Goal: Task Accomplishment & Management: Complete application form

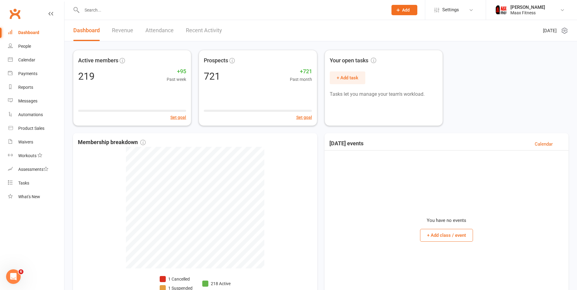
click at [131, 12] on input "text" at bounding box center [232, 10] width 304 height 9
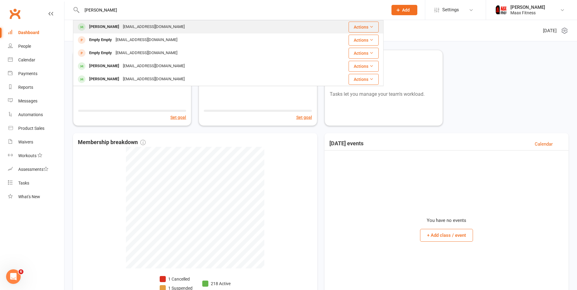
type input "[PERSON_NAME]"
click at [111, 23] on div "[PERSON_NAME]" at bounding box center [104, 27] width 34 height 9
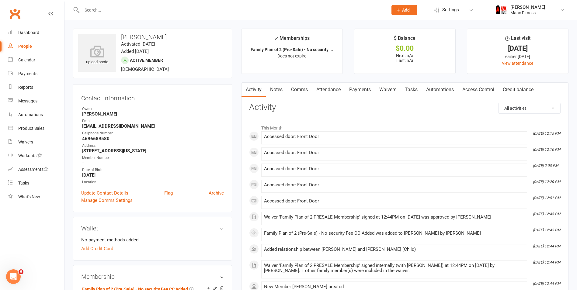
click at [126, 10] on input "text" at bounding box center [232, 10] width 304 height 9
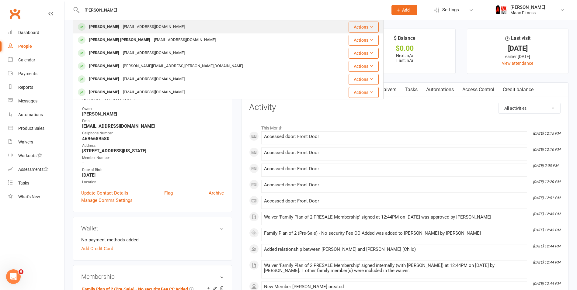
type input "[PERSON_NAME]"
click at [127, 28] on div "[EMAIL_ADDRESS][DOMAIN_NAME]" at bounding box center [153, 27] width 65 height 9
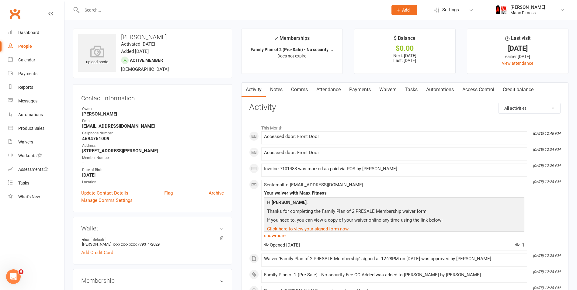
click at [24, 46] on div "People" at bounding box center [25, 46] width 14 height 5
select select "100"
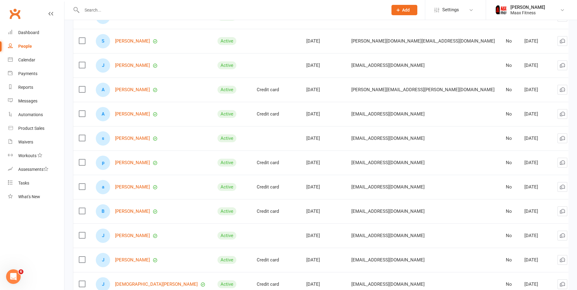
scroll to position [821, 0]
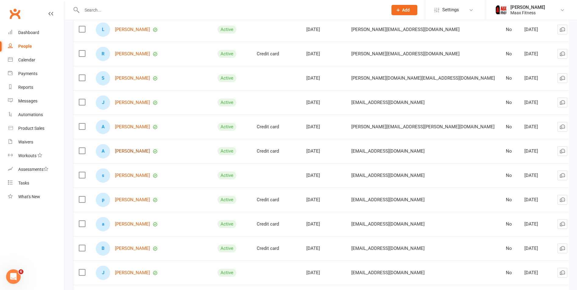
click at [137, 149] on link "[PERSON_NAME]" at bounding box center [132, 151] width 35 height 5
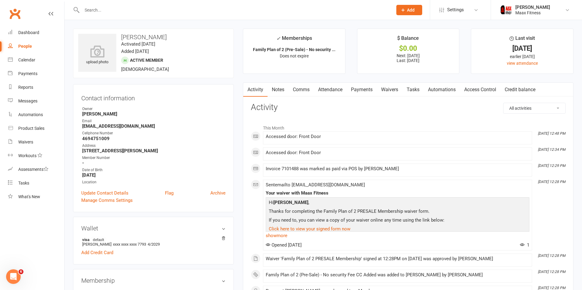
select select "100"
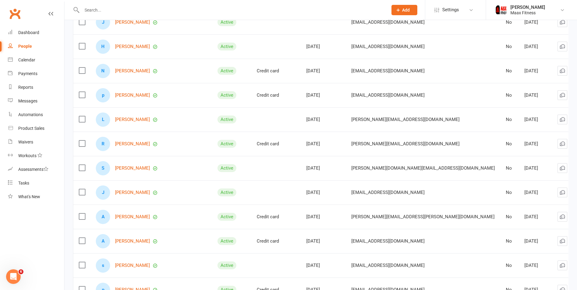
scroll to position [761, 0]
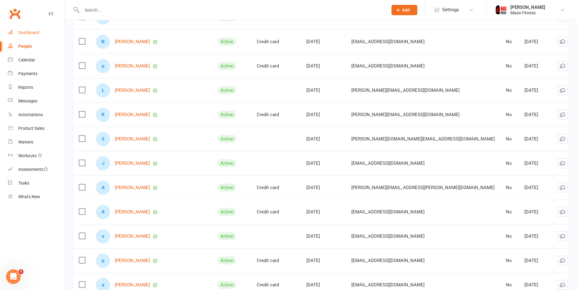
click at [31, 34] on div "Dashboard" at bounding box center [28, 32] width 21 height 5
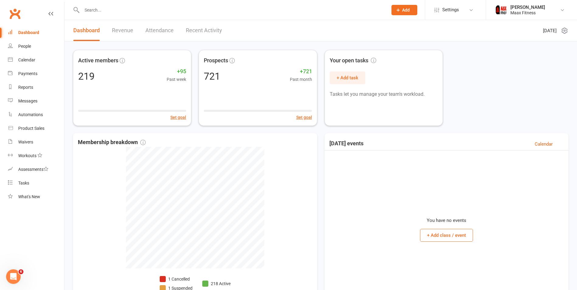
click at [412, 12] on button "Add" at bounding box center [405, 10] width 26 height 10
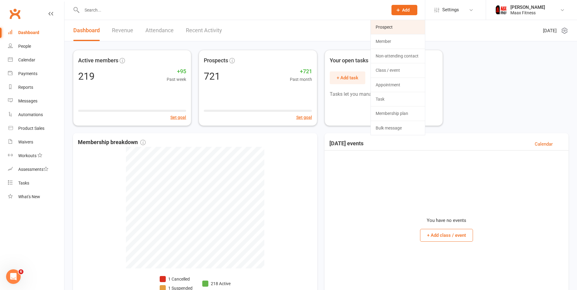
click at [398, 28] on link "Prospect" at bounding box center [398, 27] width 54 height 14
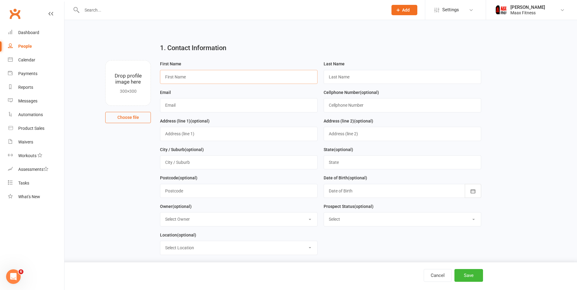
click at [200, 82] on input "text" at bounding box center [239, 77] width 158 height 14
type input "[PERSON_NAME]"
click at [183, 109] on input "text" at bounding box center [239, 105] width 158 height 14
click at [224, 107] on input "text" at bounding box center [239, 105] width 158 height 14
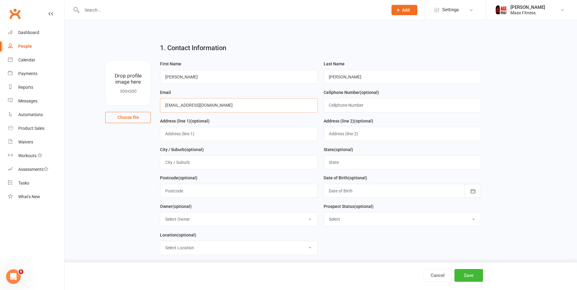
type input "[EMAIL_ADDRESS][DOMAIN_NAME]"
click at [349, 103] on input "text" at bounding box center [403, 105] width 158 height 14
type input "9033683559"
click at [281, 133] on input "text" at bounding box center [239, 134] width 158 height 14
type input "6"
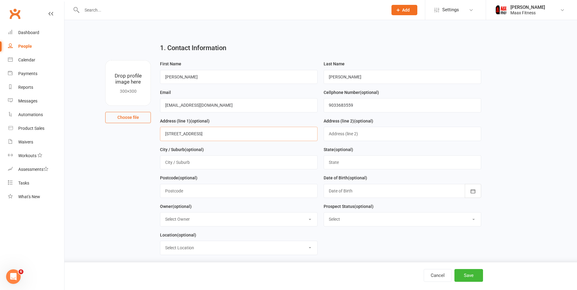
type input "[STREET_ADDRESS]"
type input "[PERSON_NAME] Point"
type input "Tx"
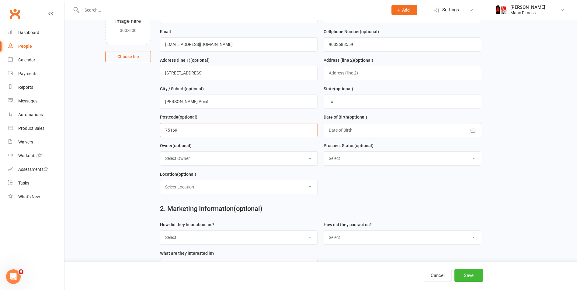
type input "75169"
click at [355, 128] on div at bounding box center [403, 130] width 158 height 14
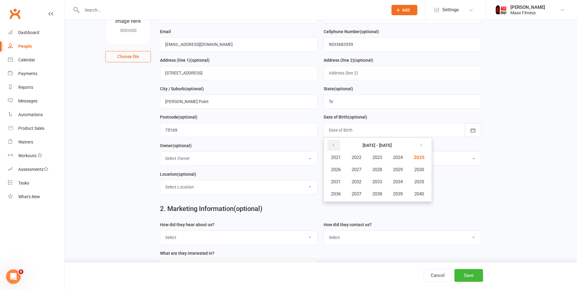
click at [333, 145] on icon "button" at bounding box center [333, 145] width 4 height 5
click at [378, 170] on span "1988" at bounding box center [377, 169] width 10 height 5
click at [367, 195] on span "November" at bounding box center [368, 193] width 21 height 5
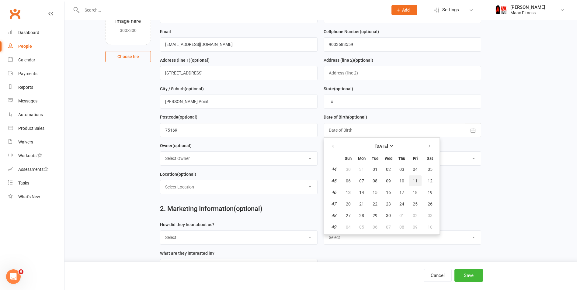
click at [416, 180] on span "11" at bounding box center [415, 181] width 5 height 5
type input "[DATE]"
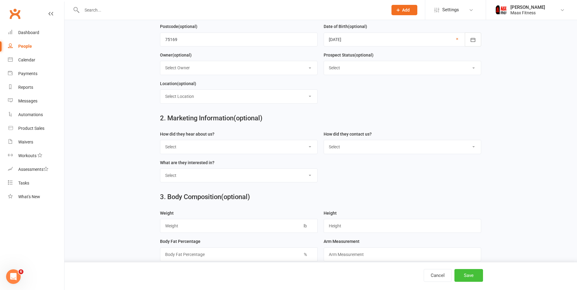
scroll to position [152, 0]
click at [469, 276] on button "Save" at bounding box center [469, 275] width 29 height 13
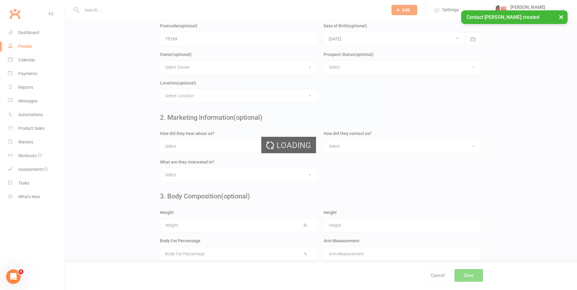
scroll to position [0, 0]
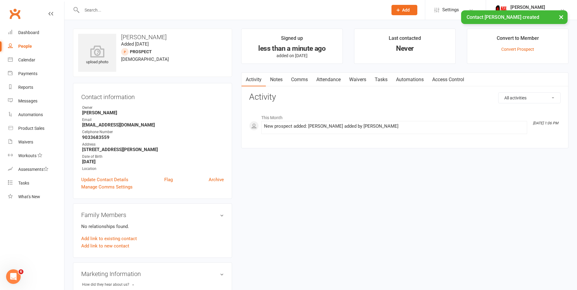
click at [364, 79] on link "Waivers" at bounding box center [358, 80] width 26 height 14
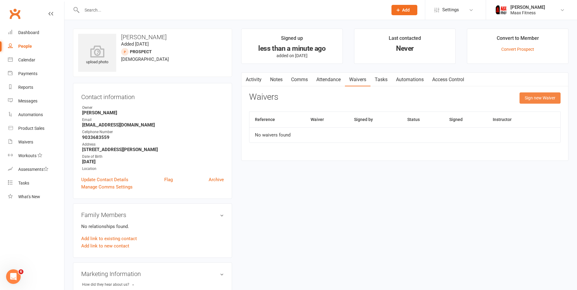
click at [554, 95] on button "Sign new Waiver" at bounding box center [540, 97] width 41 height 11
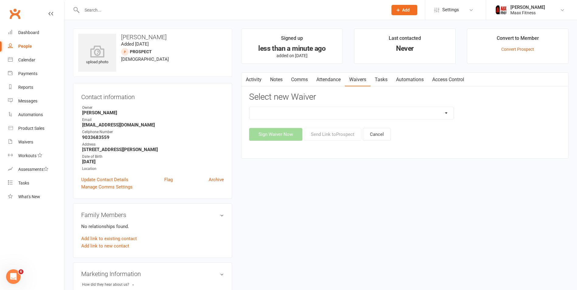
click at [345, 111] on select "12 Month Individual Membership 12 Month PRESALE Membership 1 Month Membership O…" at bounding box center [351, 113] width 204 height 12
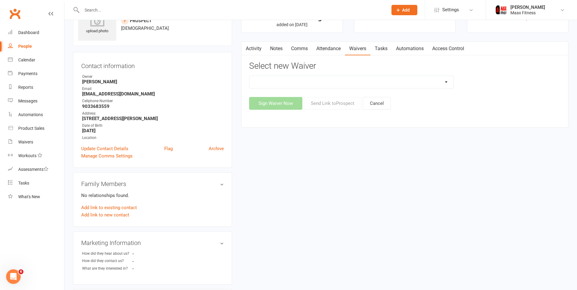
scroll to position [61, 0]
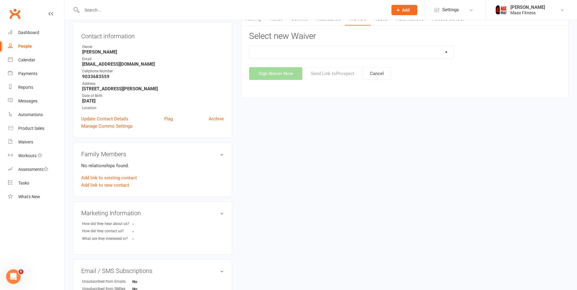
click at [389, 56] on select "12 Month Individual Membership 12 Month PRESALE Membership 1 Month Membership O…" at bounding box center [351, 52] width 204 height 12
select select "15075"
click at [249, 46] on select "12 Month Individual Membership 12 Month PRESALE Membership 1 Month Membership O…" at bounding box center [351, 52] width 204 height 12
click at [279, 72] on button "Sign Waiver Now" at bounding box center [275, 73] width 53 height 13
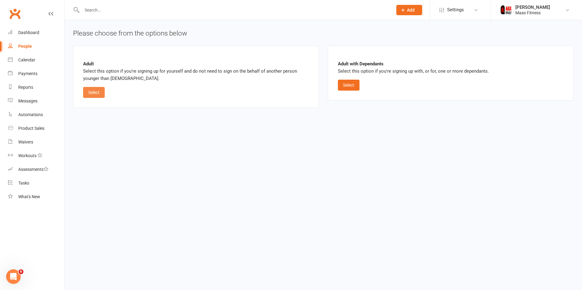
click at [99, 92] on button "Select" at bounding box center [94, 92] width 22 height 11
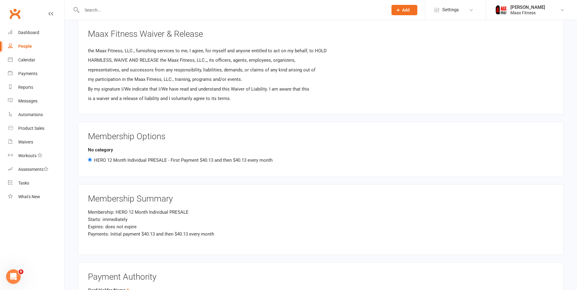
scroll to position [608, 0]
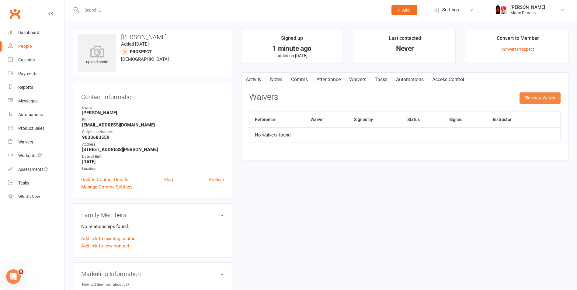
click at [534, 98] on button "Sign new Waiver" at bounding box center [540, 97] width 41 height 11
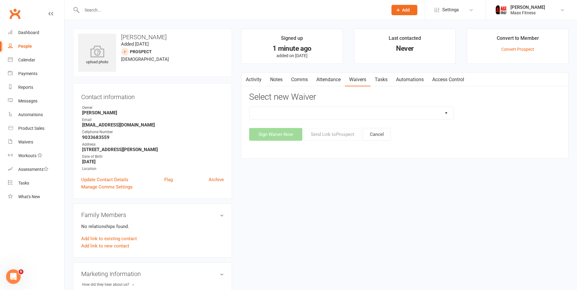
click at [292, 110] on select "12 Month Individual Membership 12 Month PRESALE Membership 1 Month Membership O…" at bounding box center [351, 113] width 204 height 12
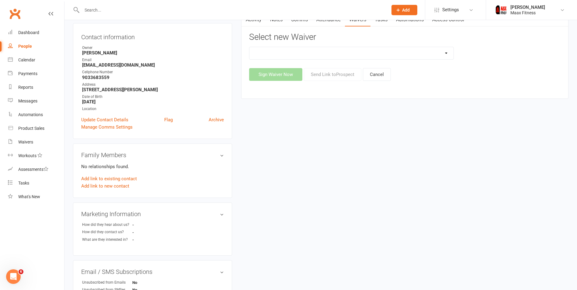
scroll to position [61, 0]
click at [334, 54] on select "12 Month Individual Membership 12 Month PRESALE Membership 1 Month Membership O…" at bounding box center [351, 52] width 204 height 12
select select "15076"
click at [249, 46] on select "12 Month Individual Membership 12 Month PRESALE Membership 1 Month Membership O…" at bounding box center [351, 52] width 204 height 12
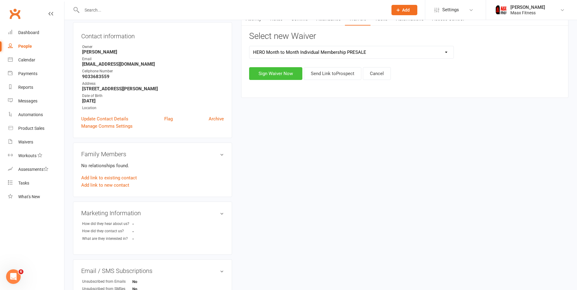
click at [282, 68] on button "Sign Waiver Now" at bounding box center [275, 73] width 53 height 13
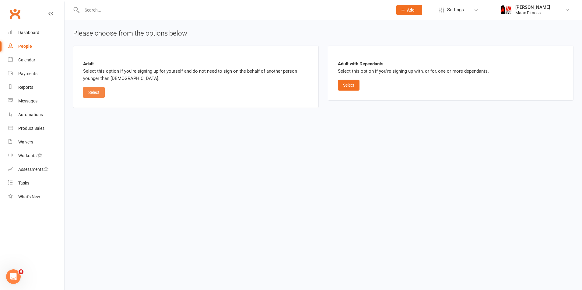
click at [95, 91] on button "Select" at bounding box center [94, 92] width 22 height 11
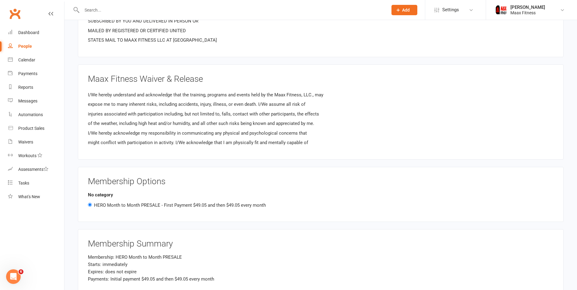
scroll to position [548, 0]
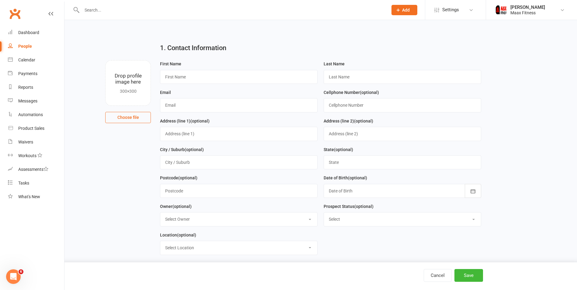
click at [25, 46] on div "People" at bounding box center [25, 46] width 14 height 5
select select "100"
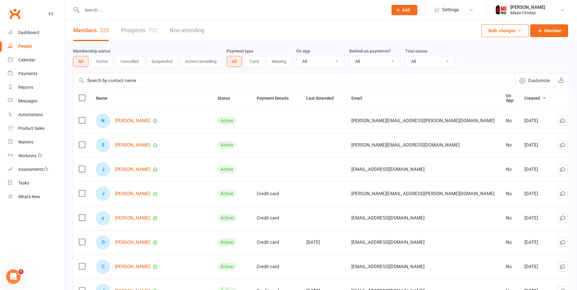
click at [135, 30] on link "Prospects 722" at bounding box center [139, 30] width 37 height 21
select select "100"
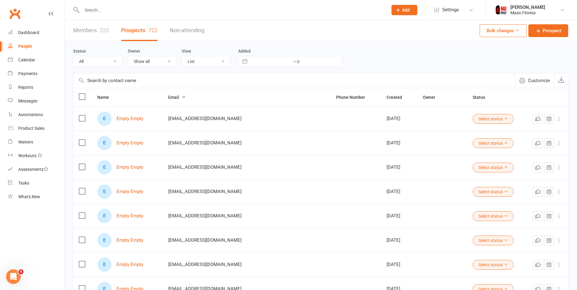
click at [86, 32] on link "Members 220" at bounding box center [91, 30] width 36 height 21
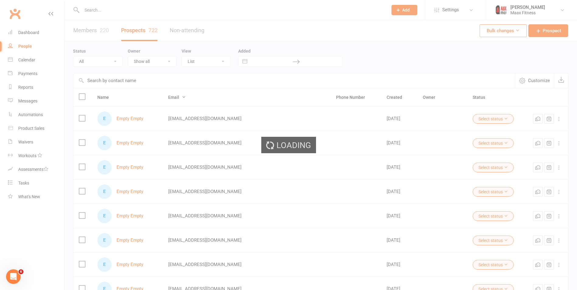
select select "100"
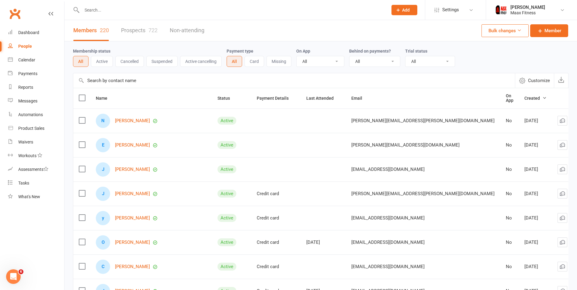
click at [125, 9] on input "text" at bounding box center [232, 10] width 304 height 9
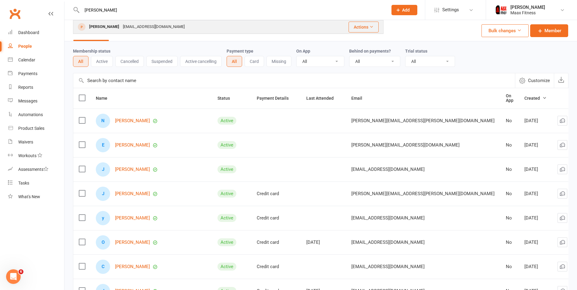
type input "[PERSON_NAME]"
click at [125, 24] on div "[EMAIL_ADDRESS][DOMAIN_NAME]" at bounding box center [153, 27] width 65 height 9
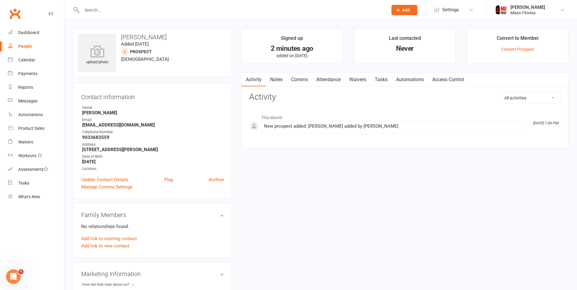
click at [362, 78] on link "Waivers" at bounding box center [358, 80] width 26 height 14
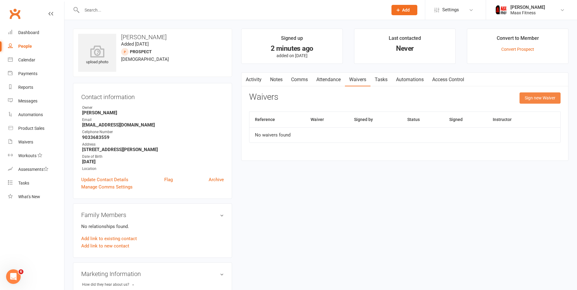
click at [530, 98] on button "Sign new Waiver" at bounding box center [540, 97] width 41 height 11
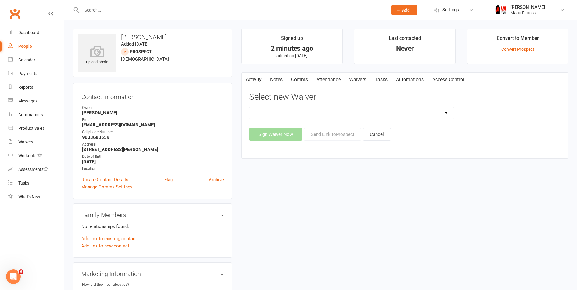
click at [351, 111] on select "12 Month Individual Membership 12 Month PRESALE Membership 1 Month Membership O…" at bounding box center [351, 113] width 204 height 12
select select "15076"
click at [249, 107] on select "12 Month Individual Membership 12 Month PRESALE Membership 1 Month Membership O…" at bounding box center [351, 113] width 204 height 12
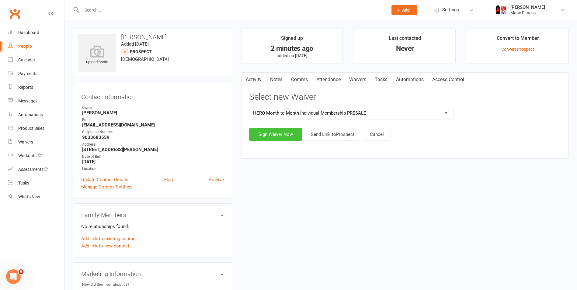
click at [277, 136] on button "Sign Waiver Now" at bounding box center [275, 134] width 53 height 13
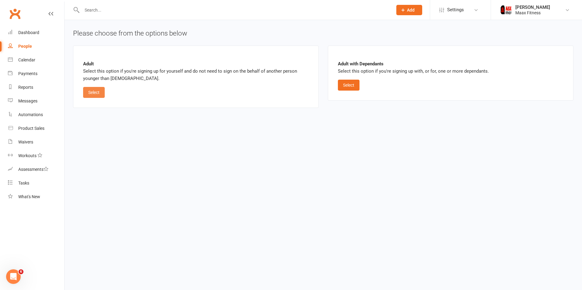
click at [100, 91] on button "Select" at bounding box center [94, 92] width 22 height 11
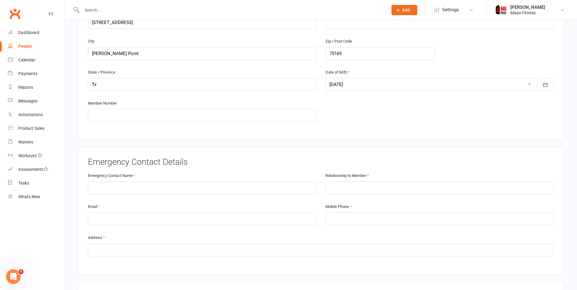
scroll to position [243, 0]
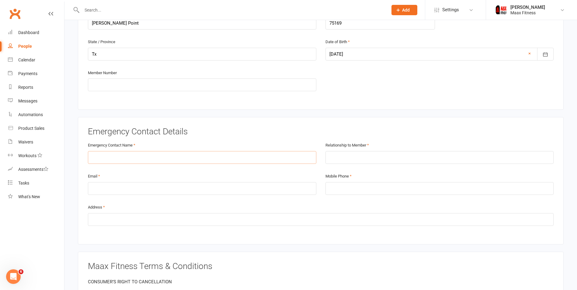
click at [242, 157] on input "text" at bounding box center [202, 157] width 228 height 13
type input "[PERSON_NAME]"
type input "Spouse"
drag, startPoint x: 369, startPoint y: 188, endPoint x: 373, endPoint y: 187, distance: 4.1
click at [372, 187] on input "tel" at bounding box center [440, 188] width 228 height 13
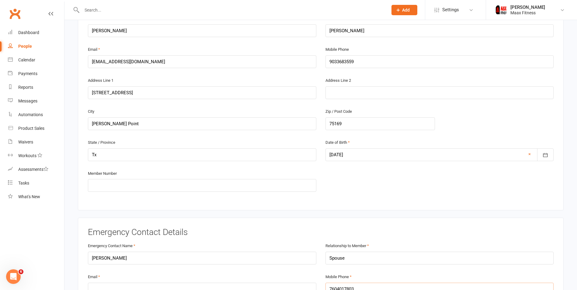
scroll to position [91, 0]
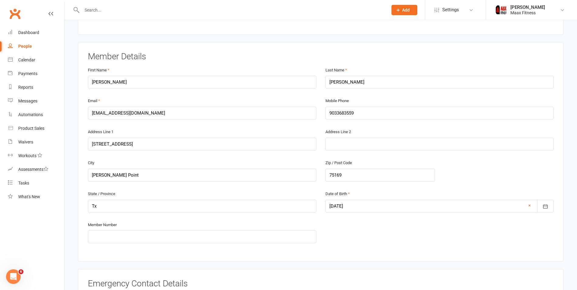
type input "7604017803"
drag, startPoint x: 163, startPoint y: 114, endPoint x: 91, endPoint y: 113, distance: 72.1
click at [91, 113] on input "[EMAIL_ADDRESS][DOMAIN_NAME]" at bounding box center [202, 113] width 228 height 13
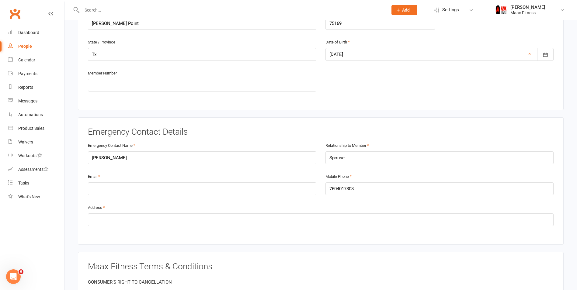
scroll to position [243, 0]
click at [150, 187] on input "email" at bounding box center [202, 188] width 228 height 13
paste input "[EMAIL_ADDRESS][DOMAIN_NAME]"
type input "[EMAIL_ADDRESS][DOMAIN_NAME]"
click at [224, 224] on input "text" at bounding box center [321, 219] width 466 height 13
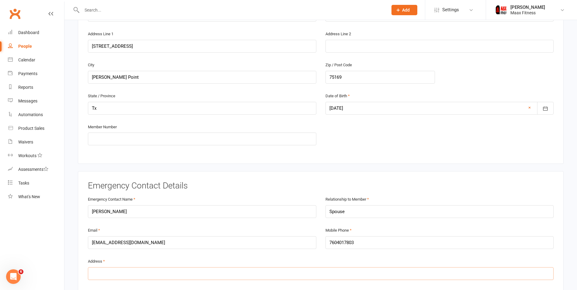
scroll to position [122, 0]
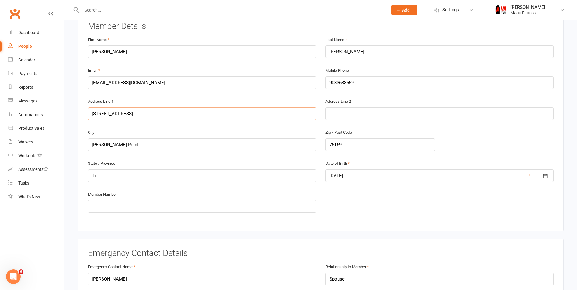
drag, startPoint x: 135, startPoint y: 114, endPoint x: 85, endPoint y: 115, distance: 49.9
click at [85, 115] on div "Address Line 1 [STREET_ADDRESS]" at bounding box center [202, 113] width 238 height 31
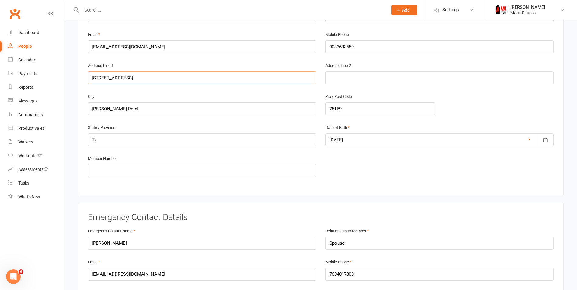
scroll to position [335, 0]
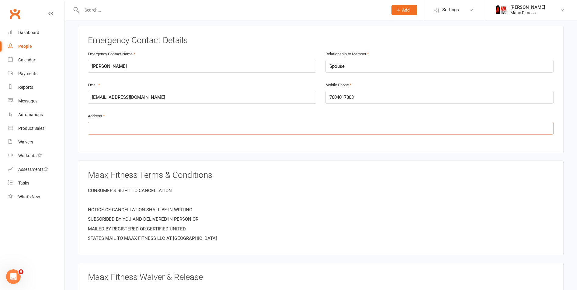
click at [130, 130] on input "text" at bounding box center [321, 128] width 466 height 13
paste input "[STREET_ADDRESS]"
click at [142, 129] on input "[STREET_ADDRESS]" at bounding box center [321, 128] width 466 height 13
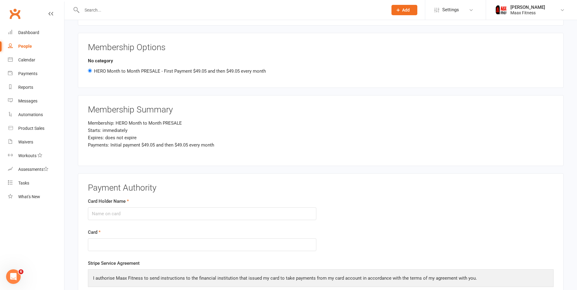
scroll to position [700, 0]
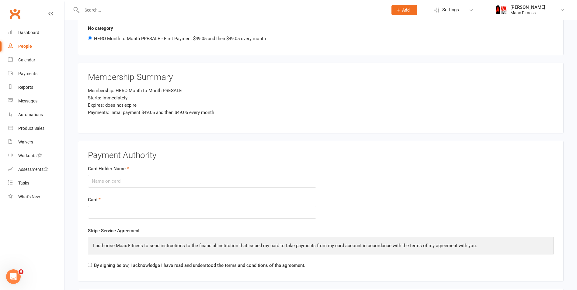
type input "[STREET_ADDRESS][PERSON_NAME]"
click at [180, 180] on input "Card Holder Name" at bounding box center [202, 181] width 228 height 13
click at [130, 183] on input "Card Holder Name" at bounding box center [202, 181] width 228 height 13
type input "[PERSON_NAME]"
click at [382, 224] on form "Card Holder Name [PERSON_NAME] Card" at bounding box center [320, 196] width 475 height 62
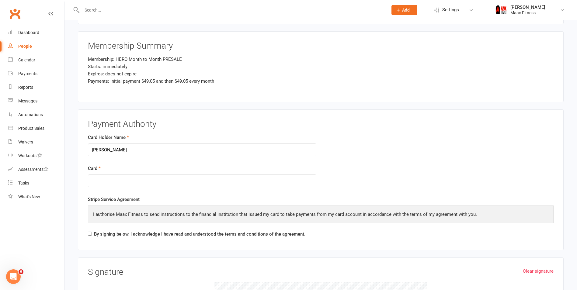
scroll to position [761, 0]
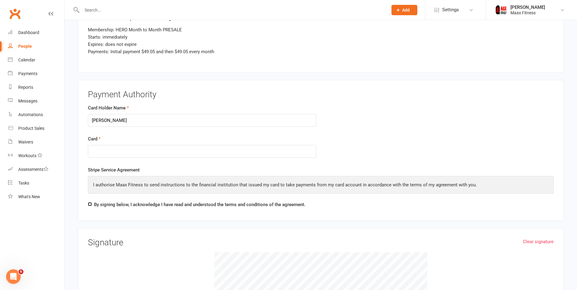
click at [92, 204] on input "By signing below, I acknowledge I have read and understood the terms and condit…" at bounding box center [90, 204] width 4 height 4
checkbox input "true"
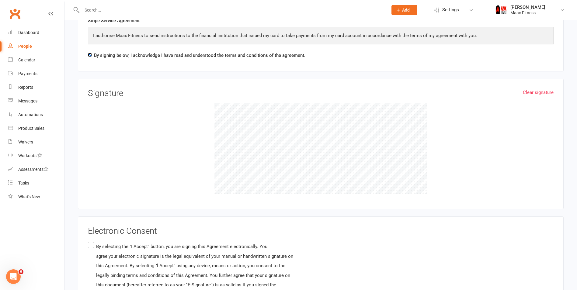
scroll to position [943, 0]
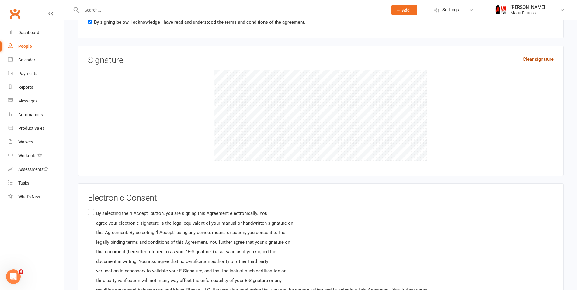
click at [533, 61] on link "Clear signature" at bounding box center [538, 59] width 31 height 7
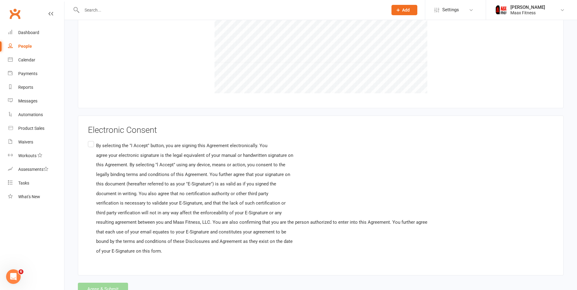
scroll to position [1034, 0]
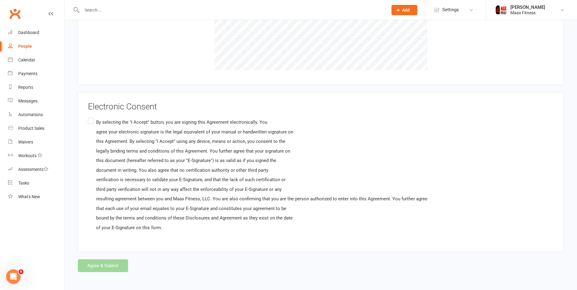
drag, startPoint x: 92, startPoint y: 120, endPoint x: 91, endPoint y: 131, distance: 10.7
click at [92, 123] on label "By selecting the "I Accept" button, you are signing this Agreement electronical…" at bounding box center [258, 175] width 340 height 117
click at [92, 117] on input "By selecting the "I Accept" button, you are signing this Agreement electronical…" at bounding box center [90, 117] width 4 height 0
click at [113, 264] on button "Agree & Submit" at bounding box center [103, 266] width 50 height 13
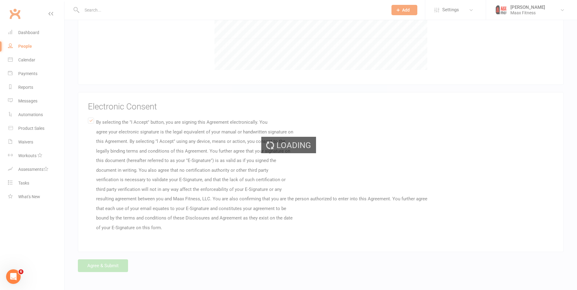
scroll to position [0, 0]
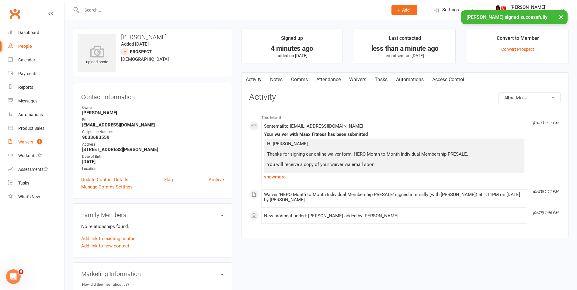
click at [37, 145] on count-badge "1" at bounding box center [38, 142] width 8 height 5
select select "25"
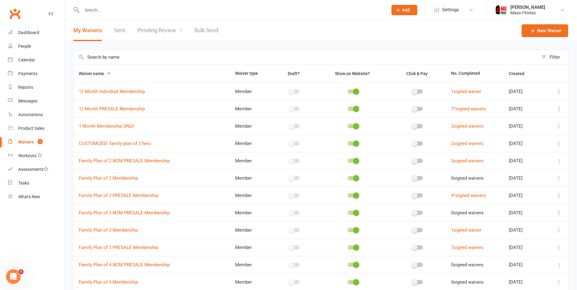
click at [170, 28] on link "Pending Review 1" at bounding box center [160, 30] width 45 height 21
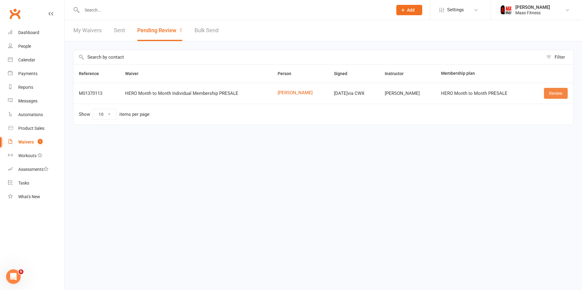
click at [556, 94] on link "Review" at bounding box center [556, 93] width 24 height 11
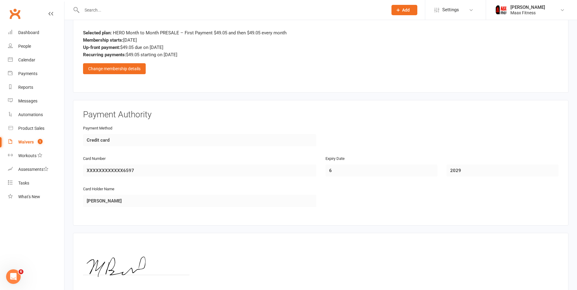
scroll to position [535, 0]
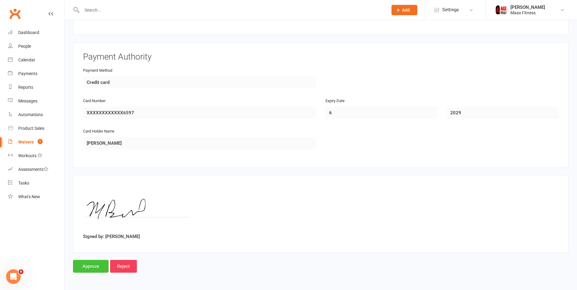
click at [90, 264] on input "Approve" at bounding box center [91, 266] width 36 height 13
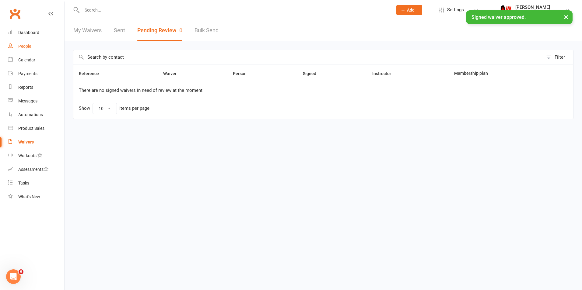
click at [31, 44] on div "People" at bounding box center [24, 46] width 13 height 5
select select "100"
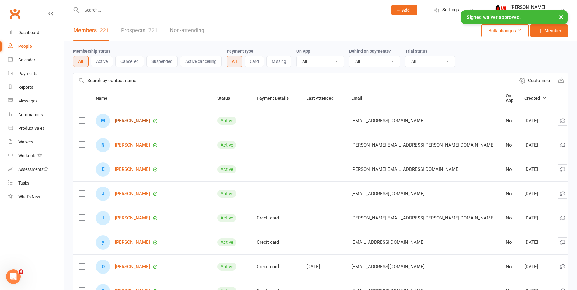
click at [139, 118] on link "[PERSON_NAME]" at bounding box center [132, 120] width 35 height 5
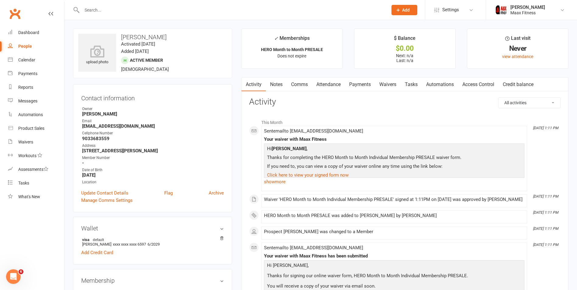
click at [362, 84] on link "Payments" at bounding box center [360, 85] width 30 height 14
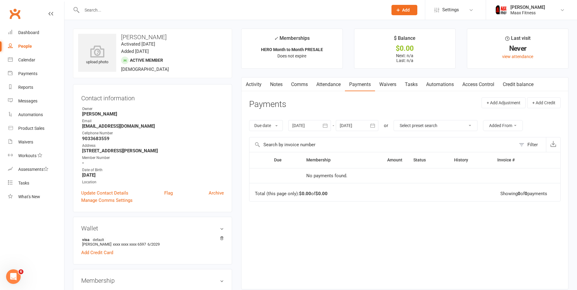
click at [475, 81] on link "Access Control" at bounding box center [478, 85] width 40 height 14
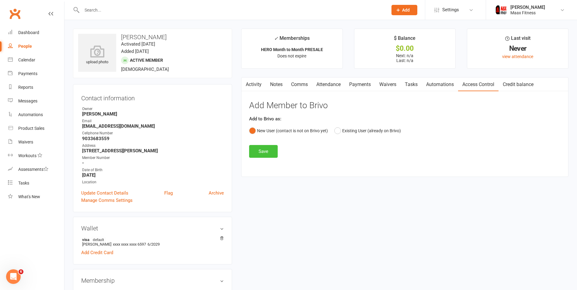
click at [269, 153] on button "Save" at bounding box center [263, 151] width 29 height 13
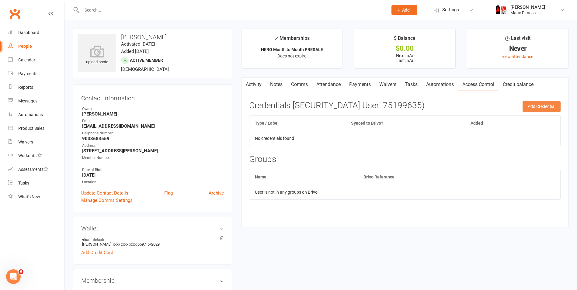
click at [550, 106] on button "Add Credential" at bounding box center [542, 106] width 38 height 11
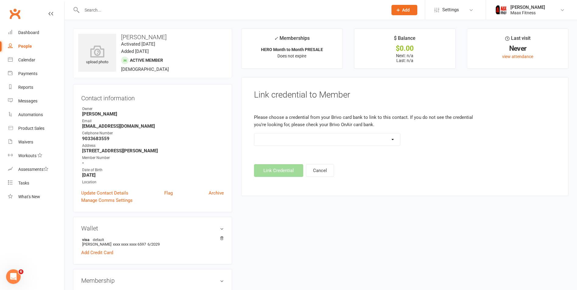
click at [26, 46] on div "People" at bounding box center [25, 46] width 14 height 5
select select "100"
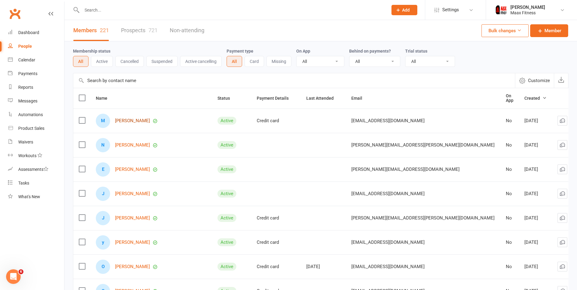
click at [147, 119] on link "[PERSON_NAME]" at bounding box center [132, 120] width 35 height 5
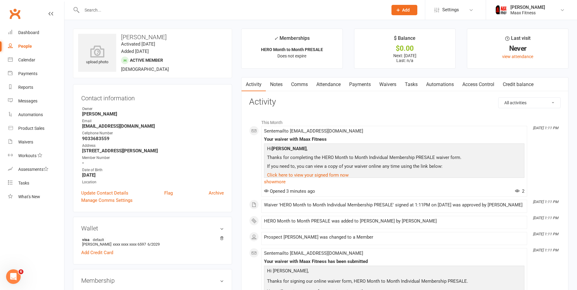
click at [362, 82] on link "Payments" at bounding box center [360, 85] width 30 height 14
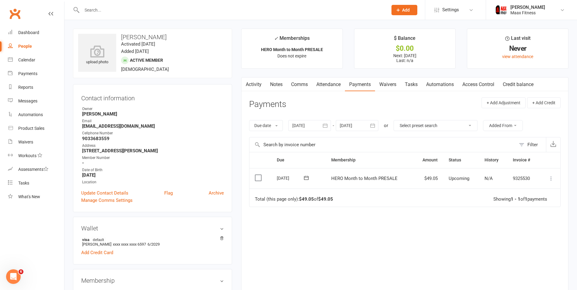
click at [551, 177] on icon at bounding box center [551, 179] width 6 height 6
click at [525, 201] on link "Mark as Paid (POS)" at bounding box center [524, 203] width 60 height 12
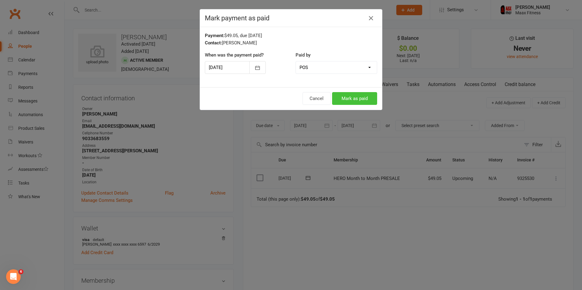
click at [347, 98] on button "Mark as paid" at bounding box center [354, 98] width 45 height 13
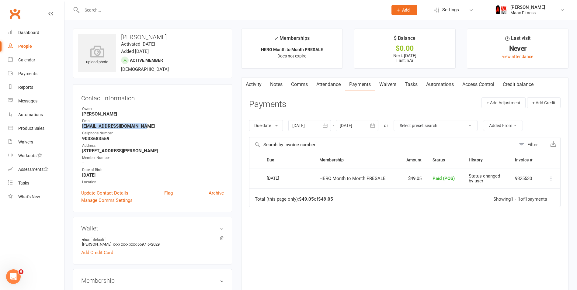
drag, startPoint x: 82, startPoint y: 127, endPoint x: 142, endPoint y: 127, distance: 59.6
click at [142, 127] on strong "[EMAIL_ADDRESS][DOMAIN_NAME]" at bounding box center [153, 126] width 142 height 5
drag, startPoint x: 142, startPoint y: 127, endPoint x: 137, endPoint y: 125, distance: 5.3
copy strong "[EMAIL_ADDRESS][DOMAIN_NAME]"
click at [407, 10] on span "Add" at bounding box center [406, 10] width 8 height 5
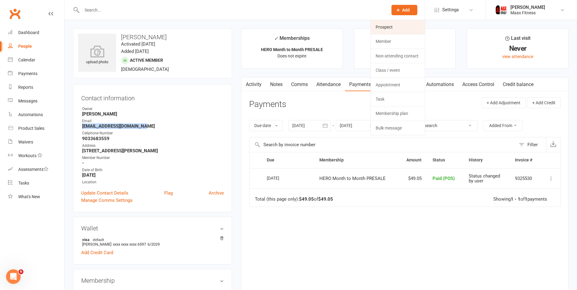
click at [399, 26] on link "Prospect" at bounding box center [398, 27] width 54 height 14
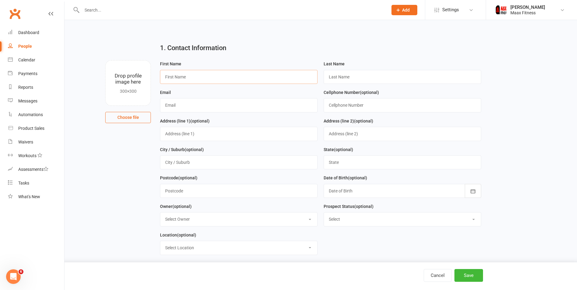
click at [254, 78] on input "text" at bounding box center [239, 77] width 158 height 14
click at [305, 78] on input "text" at bounding box center [239, 77] width 158 height 14
type input "[PERSON_NAME]"
click at [229, 134] on input "text" at bounding box center [239, 134] width 158 height 14
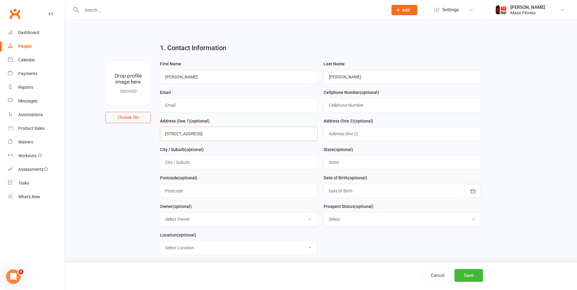
type input "[STREET_ADDRESS]"
type input "[PERSON_NAME]"
click at [358, 162] on input "text" at bounding box center [403, 162] width 158 height 14
type input "Tx"
type input "75160"
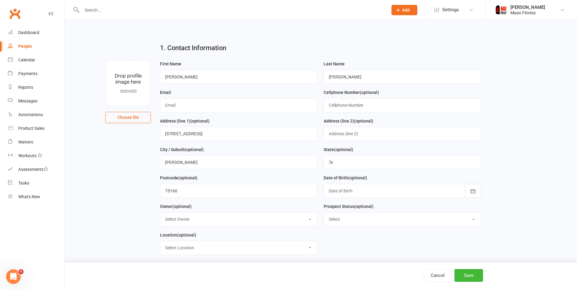
click at [353, 193] on div at bounding box center [403, 191] width 158 height 14
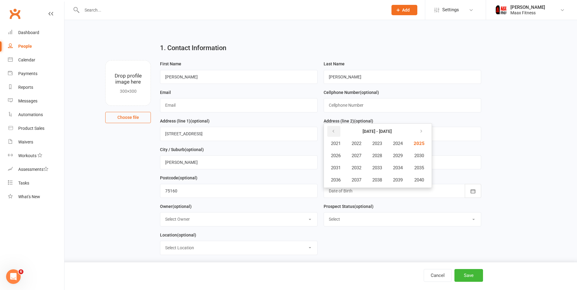
click at [335, 133] on icon "button" at bounding box center [333, 131] width 4 height 5
click at [423, 158] on span "1990" at bounding box center [419, 155] width 10 height 5
click at [368, 158] on span "May" at bounding box center [368, 155] width 9 height 5
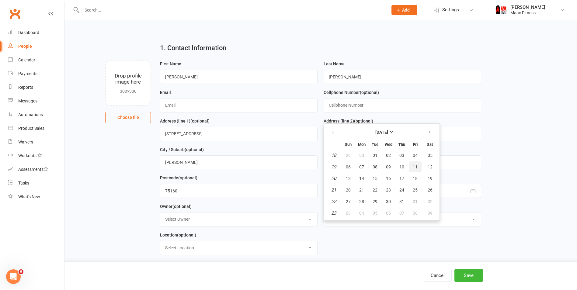
click at [417, 169] on span "11" at bounding box center [415, 167] width 5 height 5
type input "[DATE]"
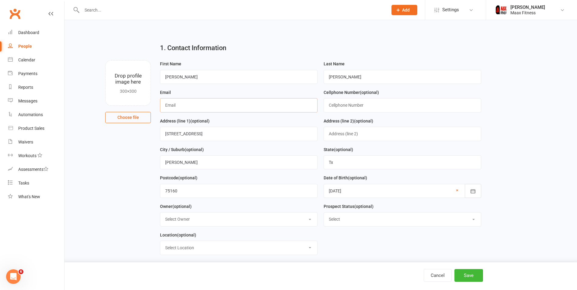
click at [246, 109] on input "text" at bounding box center [239, 105] width 158 height 14
type input "[EMAIL_ADDRESS][DOMAIN_NAME]"
click at [356, 105] on input "text" at bounding box center [403, 105] width 158 height 14
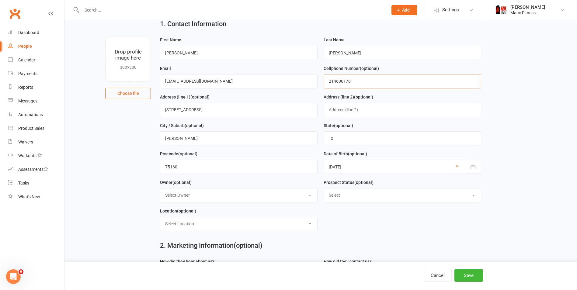
scroll to position [61, 0]
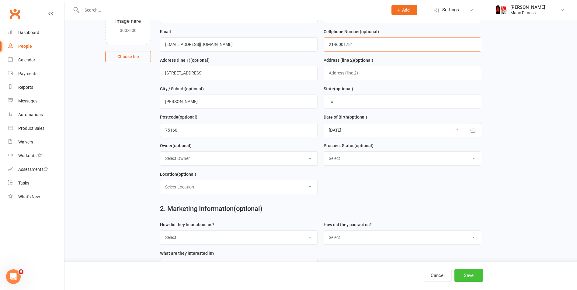
type input "2146001781"
click at [463, 273] on button "Save" at bounding box center [469, 275] width 29 height 13
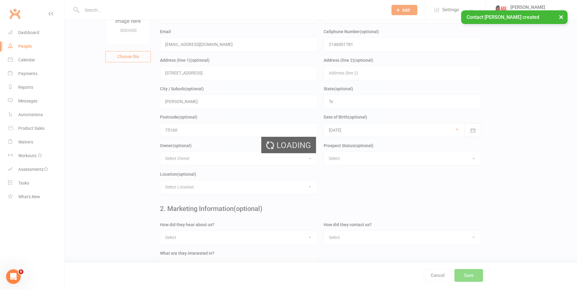
scroll to position [0, 0]
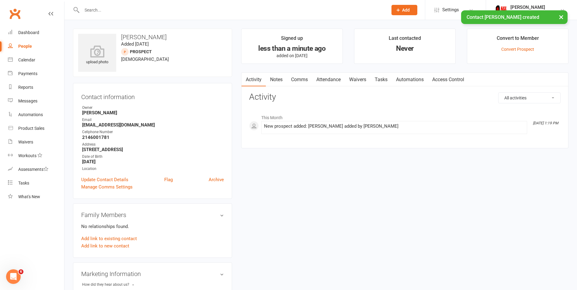
click at [362, 79] on link "Waivers" at bounding box center [358, 80] width 26 height 14
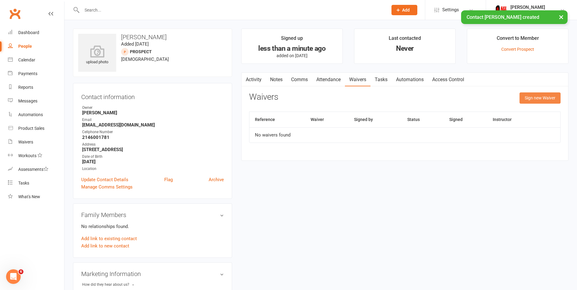
click at [546, 99] on button "Sign new Waiver" at bounding box center [540, 97] width 41 height 11
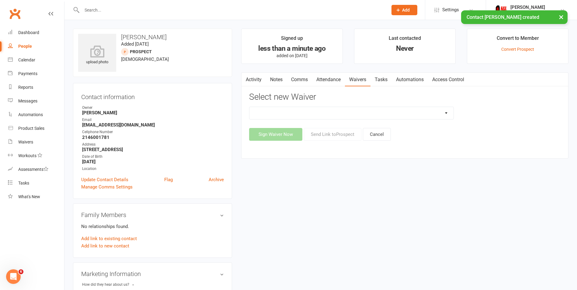
click at [371, 113] on select "12 Month Individual Membership 12 Month PRESALE Membership 1 Month Membership O…" at bounding box center [351, 113] width 204 height 12
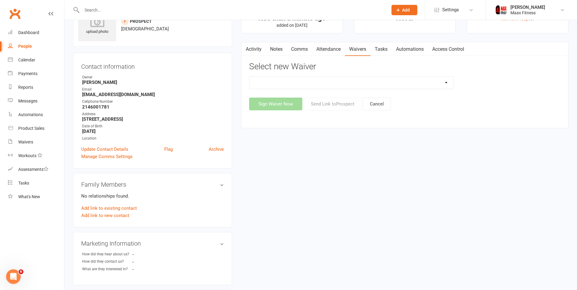
scroll to position [61, 0]
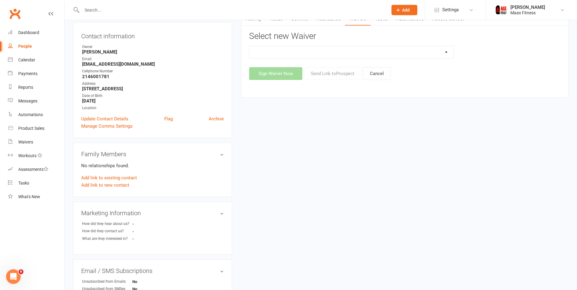
click at [390, 52] on select "12 Month Individual Membership 12 Month PRESALE Membership 1 Month Membership O…" at bounding box center [351, 52] width 204 height 12
select select "15075"
click at [249, 46] on select "12 Month Individual Membership 12 Month PRESALE Membership 1 Month Membership O…" at bounding box center [351, 52] width 204 height 12
click at [281, 74] on button "Sign Waiver Now" at bounding box center [275, 73] width 53 height 13
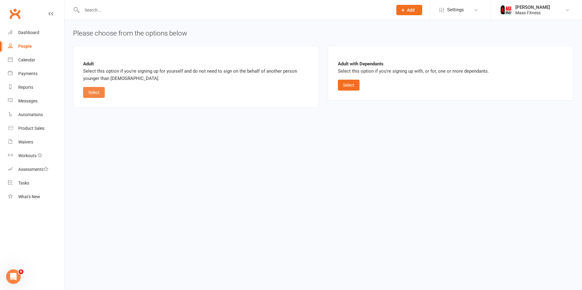
click at [100, 92] on button "Select" at bounding box center [94, 92] width 22 height 11
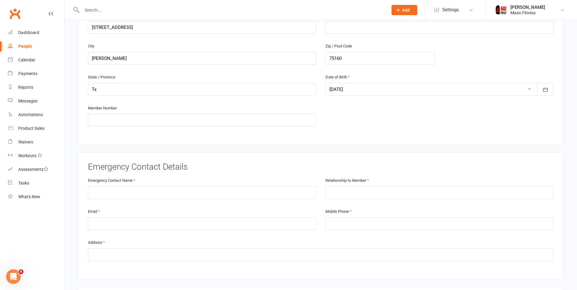
scroll to position [274, 0]
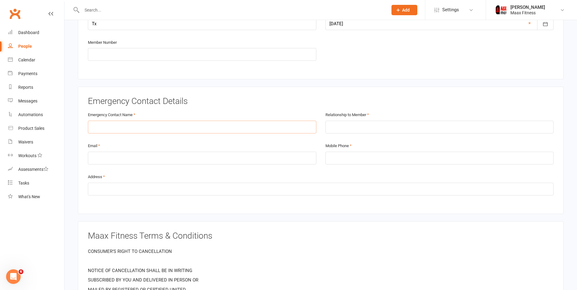
click at [162, 131] on input "text" at bounding box center [202, 127] width 228 height 13
type input "[PERSON_NAME]"
type input "4694285945"
click at [340, 127] on input "text" at bounding box center [440, 127] width 228 height 13
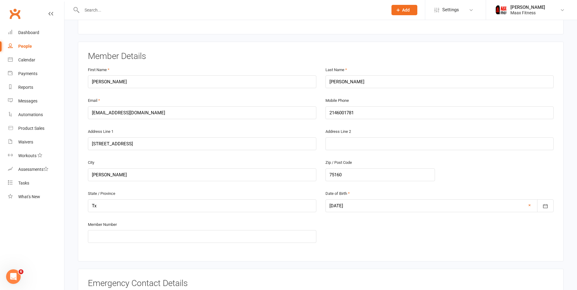
scroll to position [91, 0]
type input "Spouse"
drag, startPoint x: 141, startPoint y: 111, endPoint x: 89, endPoint y: 111, distance: 52.3
click at [89, 111] on input "[EMAIL_ADDRESS][DOMAIN_NAME]" at bounding box center [202, 113] width 228 height 13
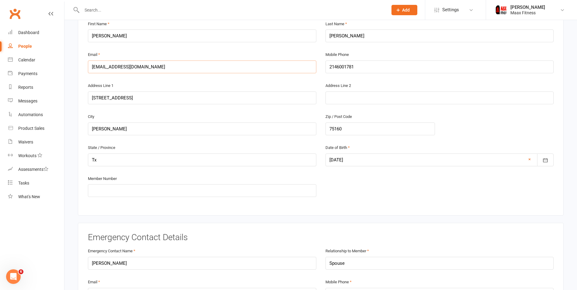
scroll to position [243, 0]
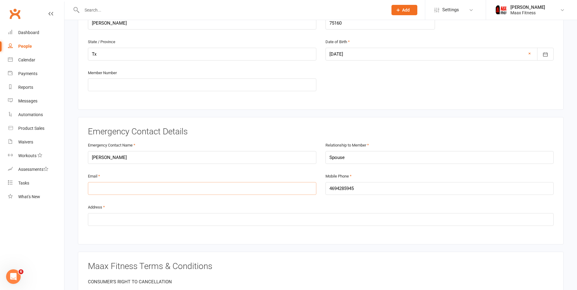
click at [118, 192] on input "email" at bounding box center [202, 188] width 228 height 13
paste input "[EMAIL_ADDRESS][DOMAIN_NAME]"
type input "[EMAIL_ADDRESS][DOMAIN_NAME]"
drag, startPoint x: 234, startPoint y: 214, endPoint x: 221, endPoint y: 201, distance: 18.1
click at [233, 213] on input "text" at bounding box center [321, 219] width 466 height 13
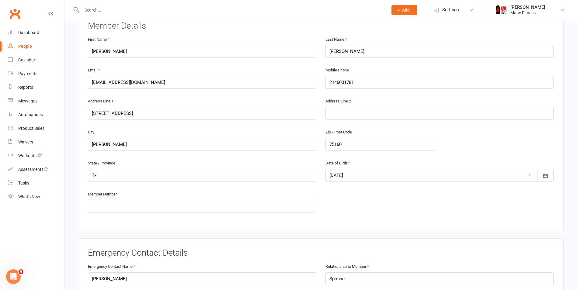
scroll to position [122, 0]
drag, startPoint x: 145, startPoint y: 111, endPoint x: 65, endPoint y: 114, distance: 80.4
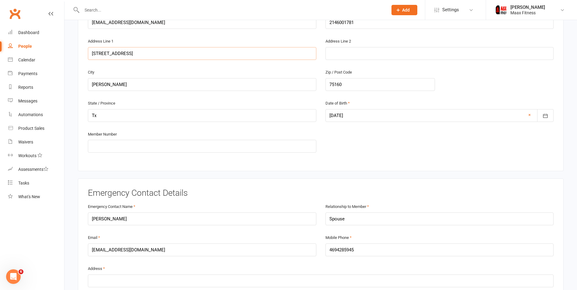
scroll to position [274, 0]
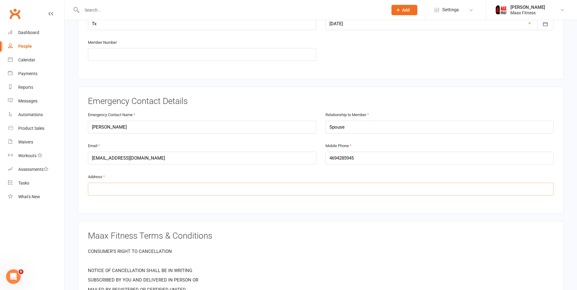
click at [129, 191] on input "text" at bounding box center [321, 189] width 466 height 13
paste input "[STREET_ADDRESS]"
click at [152, 193] on input "[STREET_ADDRESS]" at bounding box center [321, 189] width 466 height 13
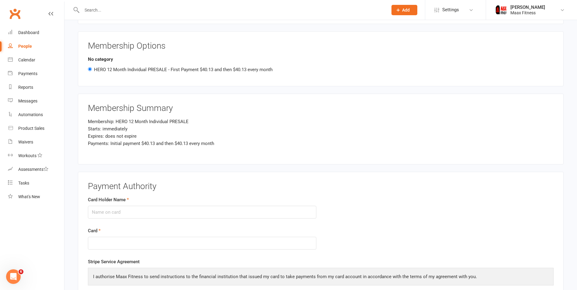
scroll to position [669, 0]
type input "[STREET_ADDRESS]"
click at [143, 211] on input "Card Holder Name" at bounding box center [202, 211] width 228 height 13
type input "[PERSON_NAME]"
click at [356, 235] on form "Card Holder Name [PERSON_NAME] Card" at bounding box center [320, 227] width 475 height 62
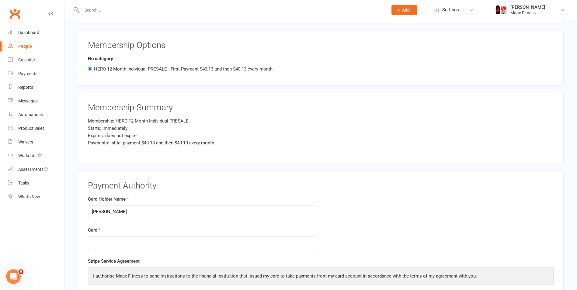
click at [394, 246] on form "Card Holder Name [PERSON_NAME] Card" at bounding box center [320, 227] width 475 height 62
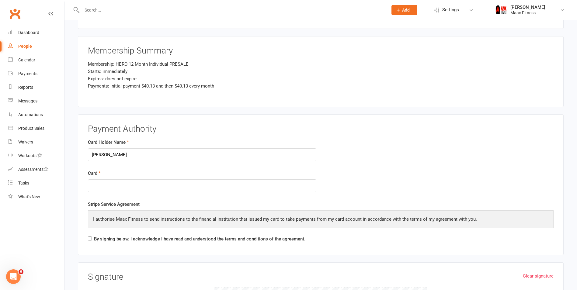
scroll to position [791, 0]
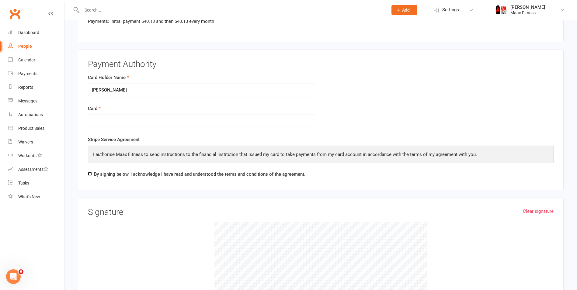
click at [89, 173] on input "By signing below, I acknowledge I have read and understood the terms and condit…" at bounding box center [90, 174] width 4 height 4
checkbox input "true"
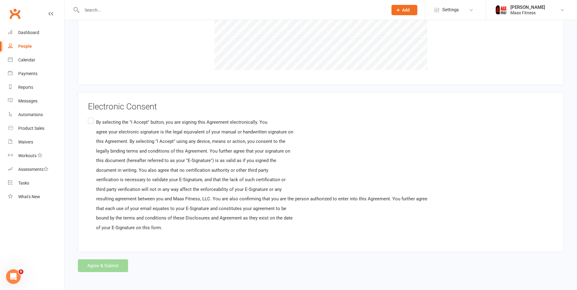
scroll to position [1035, 0]
click at [91, 116] on label "By selecting the "I Accept" button, you are signing this Agreement electronical…" at bounding box center [258, 174] width 340 height 117
click at [91, 116] on input "By selecting the "I Accept" button, you are signing this Agreement electronical…" at bounding box center [90, 116] width 4 height 0
click at [109, 264] on button "Agree & Submit" at bounding box center [103, 265] width 50 height 13
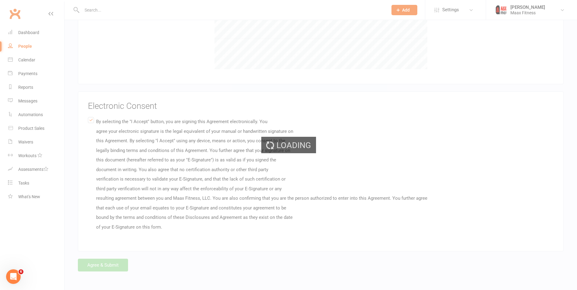
scroll to position [0, 0]
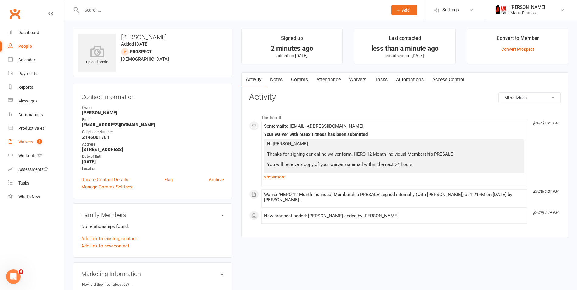
click at [26, 142] on div "Waivers" at bounding box center [25, 142] width 15 height 5
select select "25"
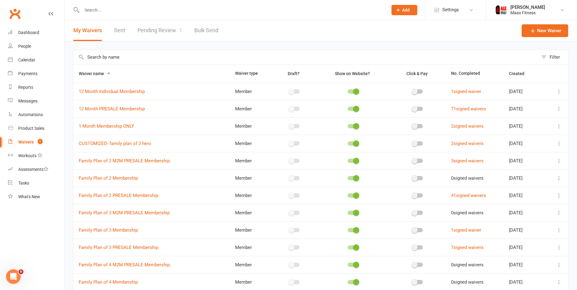
click at [162, 30] on link "Pending Review 1" at bounding box center [160, 30] width 45 height 21
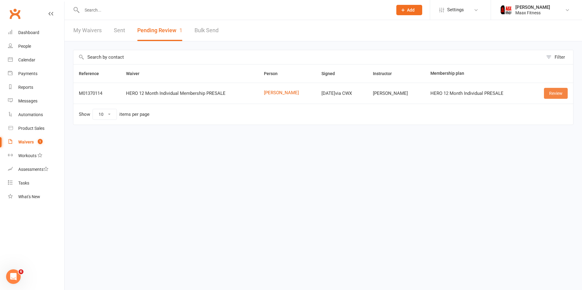
click at [557, 93] on link "Review" at bounding box center [556, 93] width 24 height 11
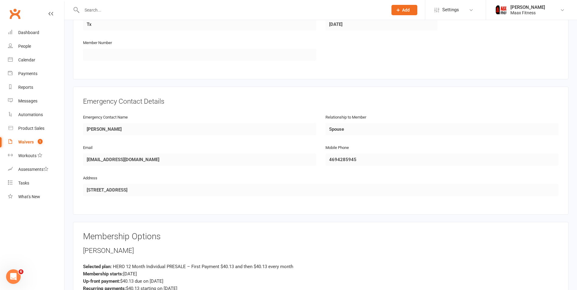
scroll to position [535, 0]
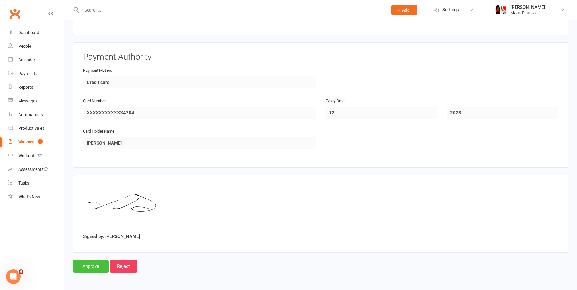
click at [95, 269] on input "Approve" at bounding box center [91, 266] width 36 height 13
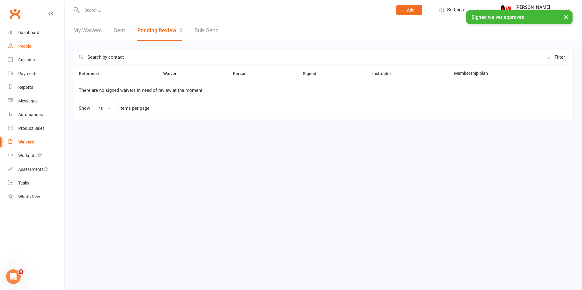
click at [26, 46] on div "People" at bounding box center [24, 46] width 13 height 5
select select "100"
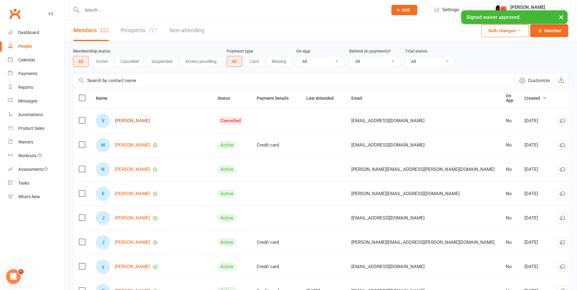
click at [138, 119] on link "[PERSON_NAME]" at bounding box center [132, 120] width 35 height 5
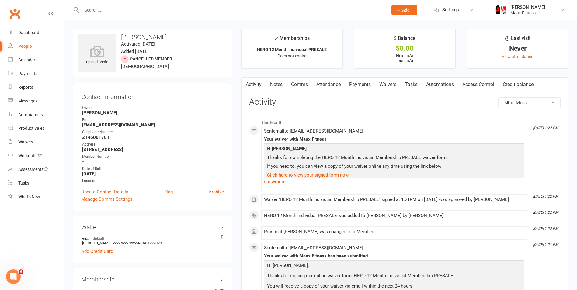
click at [363, 84] on link "Payments" at bounding box center [360, 85] width 30 height 14
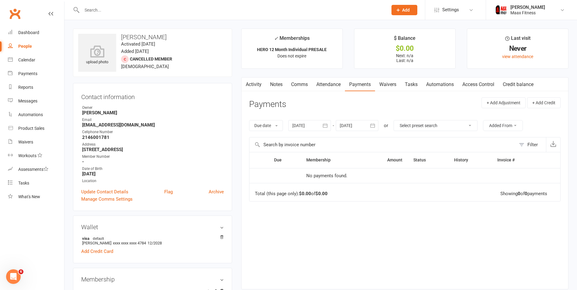
click at [476, 84] on link "Access Control" at bounding box center [478, 85] width 40 height 14
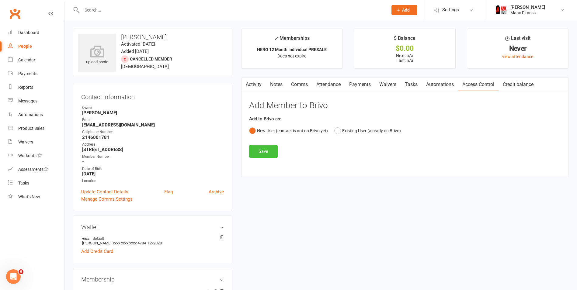
click at [260, 155] on button "Save" at bounding box center [263, 151] width 29 height 13
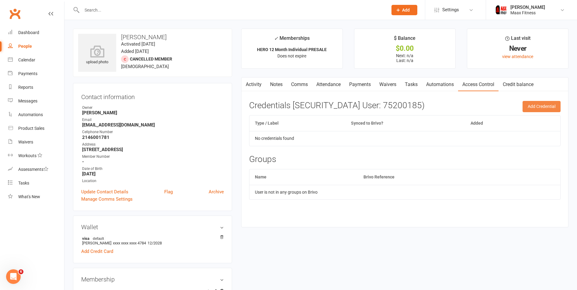
click at [529, 106] on button "Add Credential" at bounding box center [542, 106] width 38 height 11
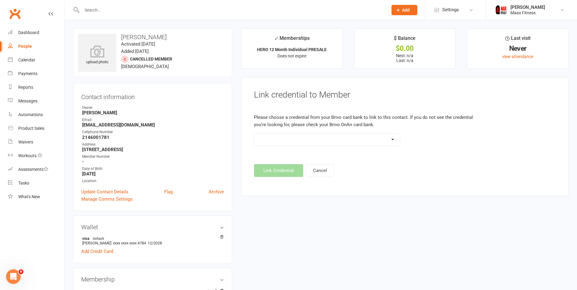
click at [128, 125] on strong "[EMAIL_ADDRESS][DOMAIN_NAME]" at bounding box center [153, 124] width 142 height 5
drag, startPoint x: 126, startPoint y: 125, endPoint x: 83, endPoint y: 127, distance: 42.6
click at [83, 127] on strong "[EMAIL_ADDRESS][DOMAIN_NAME]" at bounding box center [153, 124] width 142 height 5
copy strong "[EMAIL_ADDRESS][DOMAIN_NAME]"
click at [27, 46] on div "People" at bounding box center [25, 46] width 14 height 5
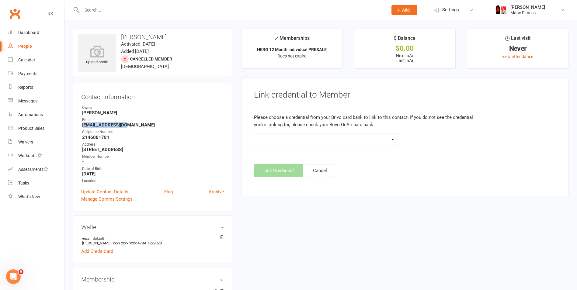
select select "100"
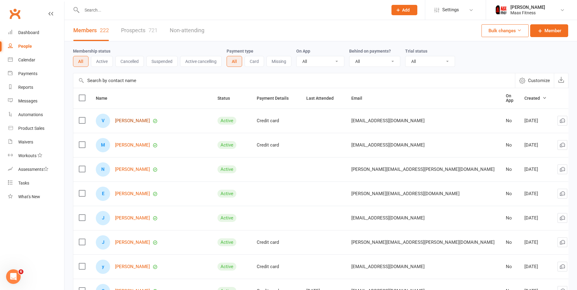
click at [137, 118] on link "[PERSON_NAME]" at bounding box center [132, 120] width 35 height 5
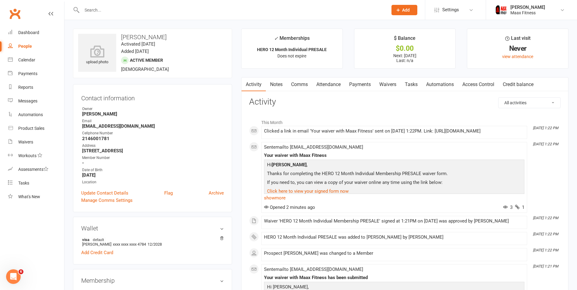
click at [361, 85] on link "Payments" at bounding box center [360, 85] width 30 height 14
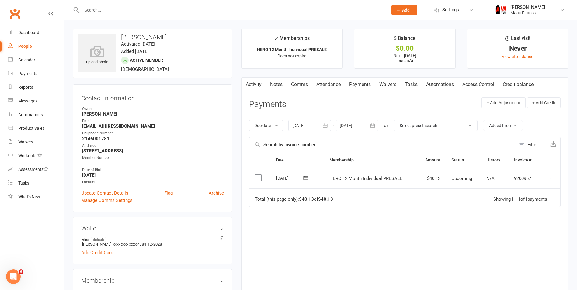
click at [549, 178] on icon at bounding box center [551, 179] width 6 height 6
click at [534, 202] on link "Mark as Paid (POS)" at bounding box center [524, 203] width 60 height 12
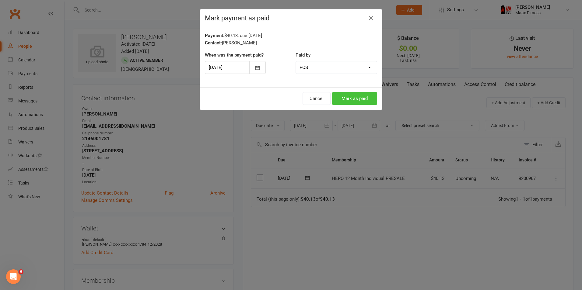
click at [352, 98] on button "Mark as paid" at bounding box center [354, 98] width 45 height 13
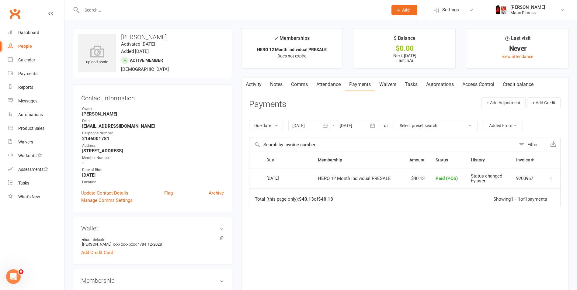
click at [27, 47] on div "People" at bounding box center [25, 46] width 14 height 5
select select "100"
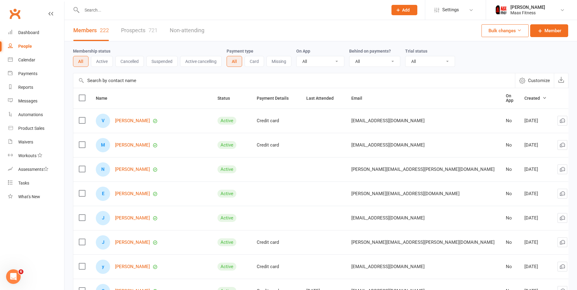
click at [137, 30] on link "Prospects 721" at bounding box center [139, 30] width 37 height 21
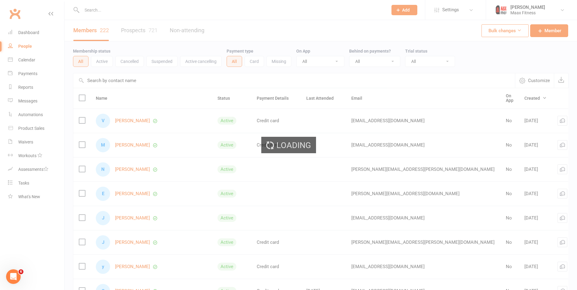
select select "100"
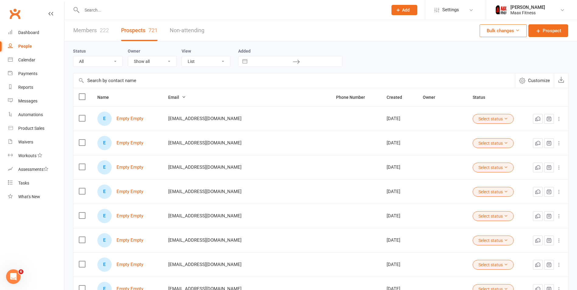
click at [96, 30] on link "Members 222" at bounding box center [91, 30] width 36 height 21
select select "100"
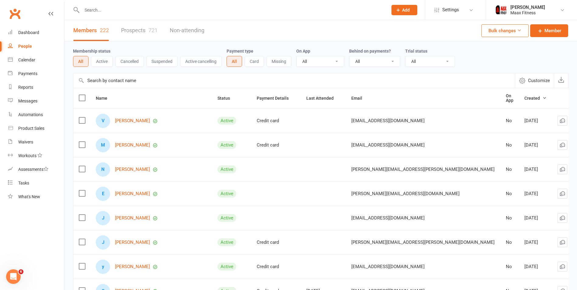
click at [142, 32] on link "Prospects 721" at bounding box center [139, 30] width 37 height 21
select select "100"
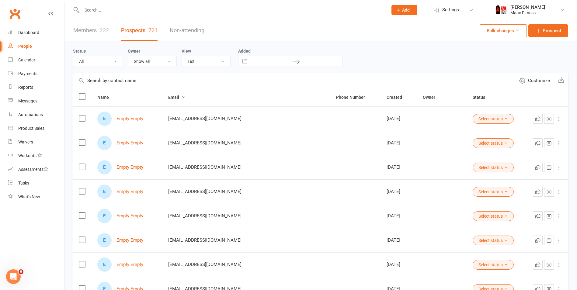
click at [104, 28] on div "222" at bounding box center [104, 30] width 9 height 6
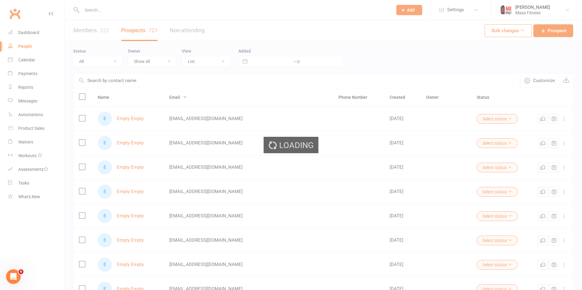
select select "100"
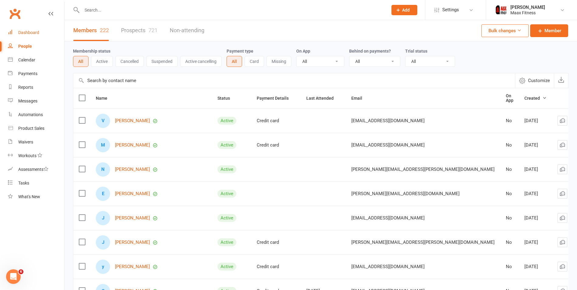
click at [29, 32] on div "Dashboard" at bounding box center [28, 32] width 21 height 5
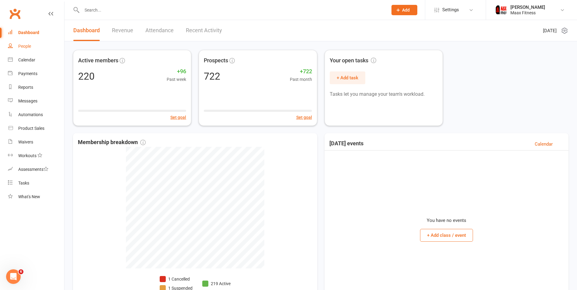
click at [27, 46] on div "People" at bounding box center [24, 46] width 13 height 5
select select "100"
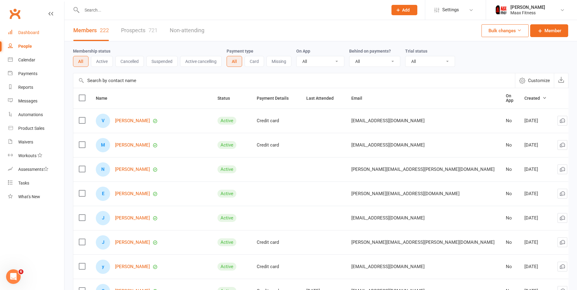
click at [35, 31] on div "Dashboard" at bounding box center [28, 32] width 21 height 5
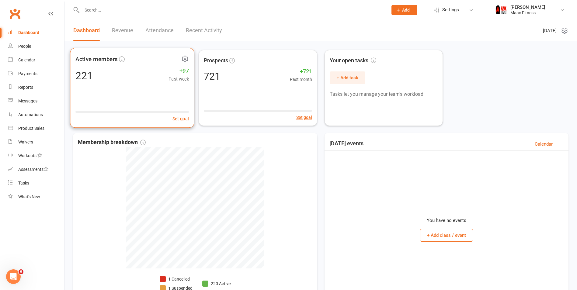
click at [124, 79] on div "221 +97 Past week" at bounding box center [131, 76] width 113 height 14
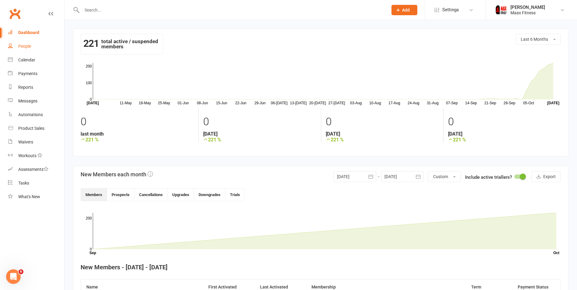
click at [15, 49] on link "People" at bounding box center [36, 47] width 56 height 14
select select "100"
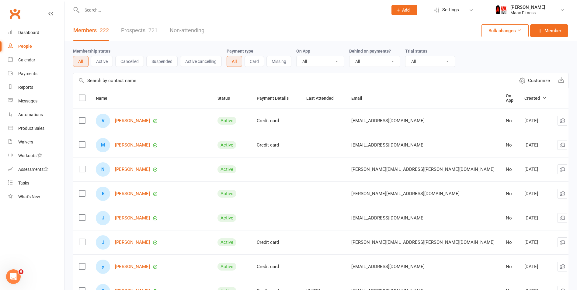
click at [21, 47] on div "People" at bounding box center [25, 46] width 14 height 5
click at [29, 32] on div "Dashboard" at bounding box center [28, 32] width 21 height 5
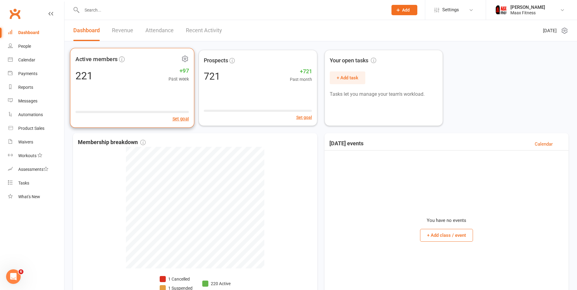
click at [128, 71] on div "221 +97 Past week" at bounding box center [131, 76] width 113 height 14
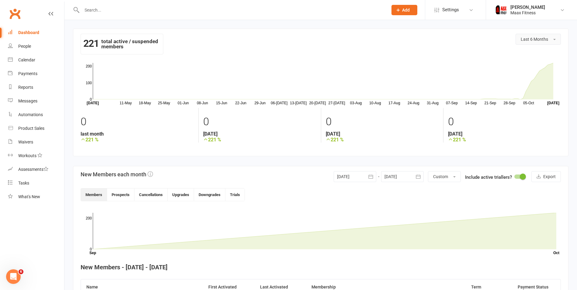
click at [545, 34] on button "Last 6 Months" at bounding box center [538, 39] width 45 height 11
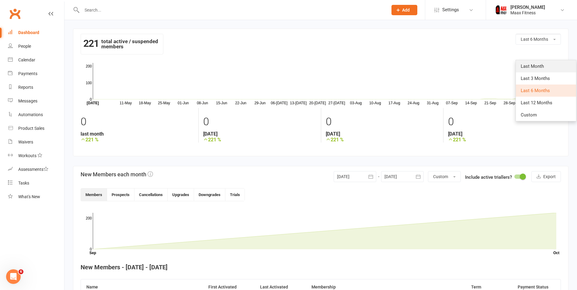
click at [540, 66] on span "Last Month" at bounding box center [532, 66] width 23 height 5
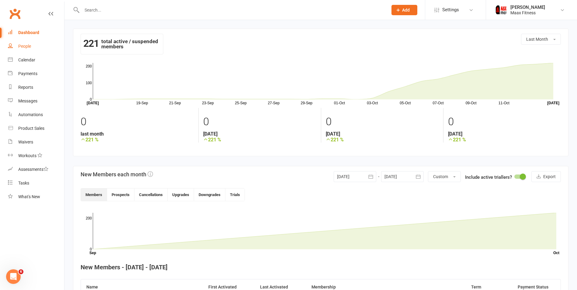
click at [38, 48] on link "People" at bounding box center [36, 47] width 56 height 14
select select "100"
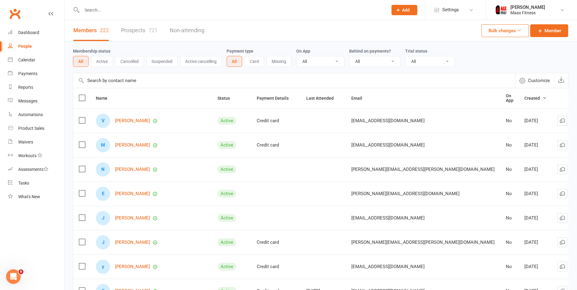
scroll to position [30, 0]
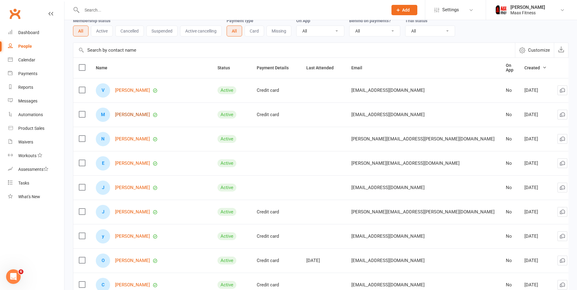
click at [133, 113] on link "[PERSON_NAME]" at bounding box center [132, 114] width 35 height 5
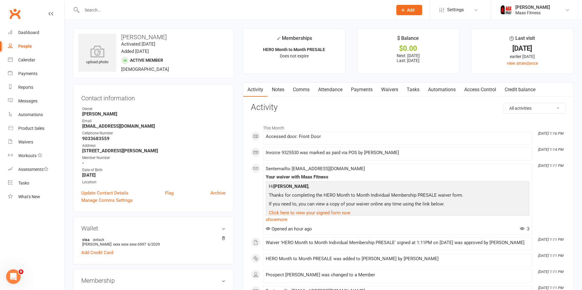
select select "100"
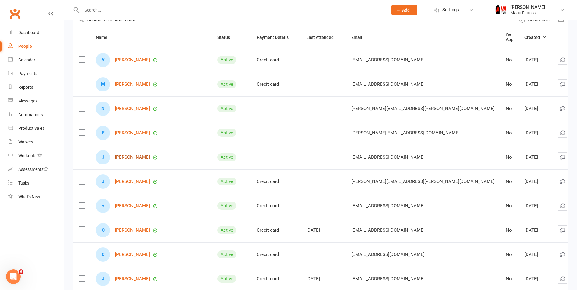
scroll to position [91, 0]
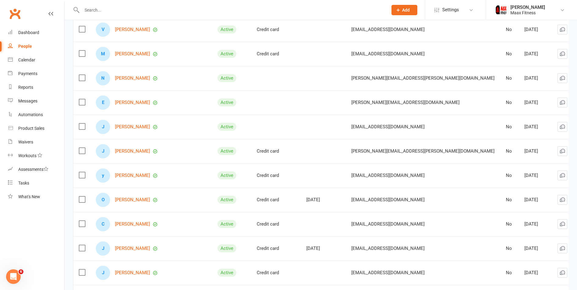
click at [22, 44] on div "People" at bounding box center [25, 46] width 14 height 5
click at [30, 33] on div "Dashboard" at bounding box center [28, 32] width 21 height 5
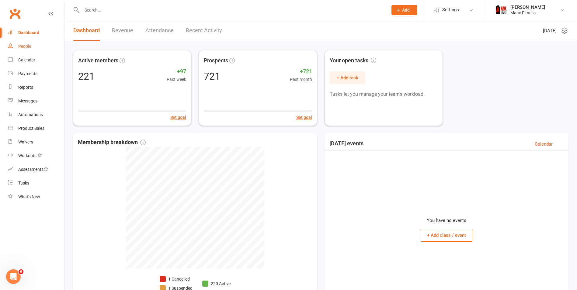
click at [43, 49] on link "People" at bounding box center [36, 47] width 56 height 14
select select "100"
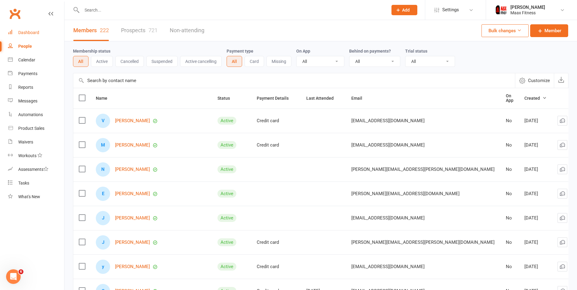
click at [15, 31] on link "Dashboard" at bounding box center [36, 33] width 56 height 14
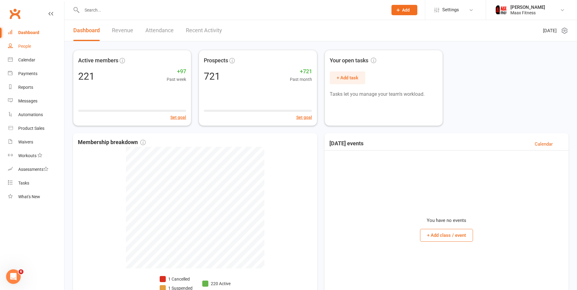
click at [31, 45] on div "People" at bounding box center [24, 46] width 13 height 5
select select "100"
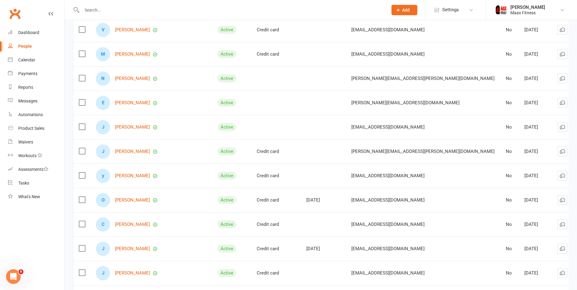
scroll to position [91, 0]
